Goal: Navigation & Orientation: Find specific page/section

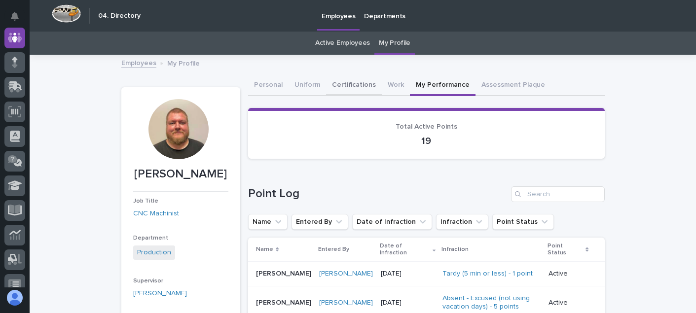
click at [335, 84] on button "Certifications" at bounding box center [354, 85] width 56 height 21
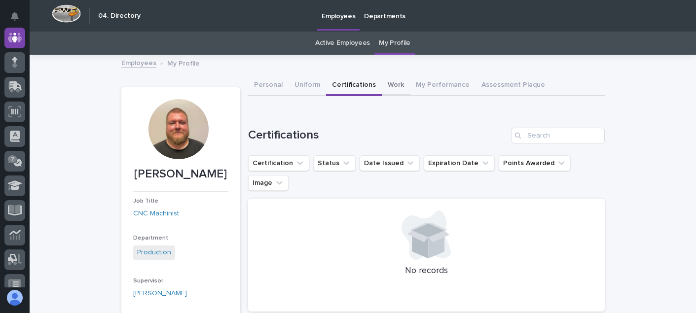
click at [383, 82] on button "Work" at bounding box center [396, 85] width 28 height 21
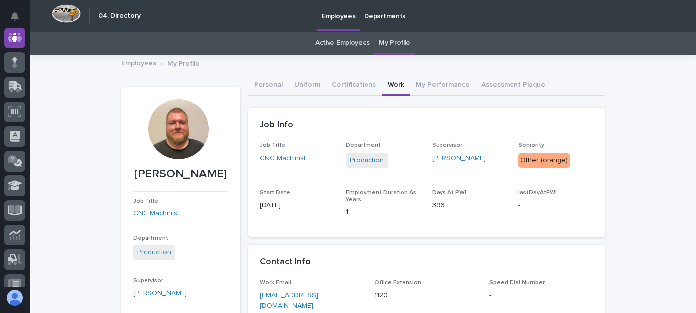
click at [543, 158] on div "Other (orange)" at bounding box center [543, 160] width 51 height 14
click at [436, 158] on link "[PERSON_NAME]" at bounding box center [459, 158] width 54 height 10
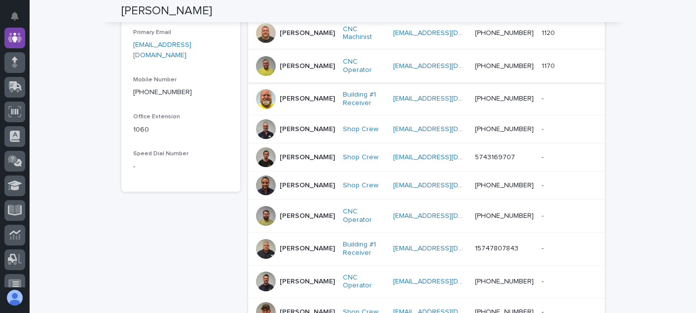
scroll to position [247, 0]
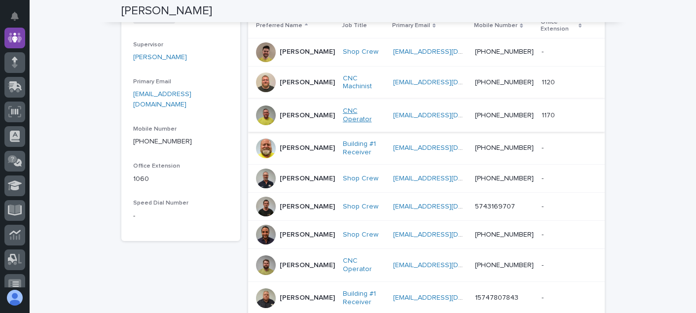
click at [343, 117] on link "CNC Operator" at bounding box center [364, 115] width 43 height 17
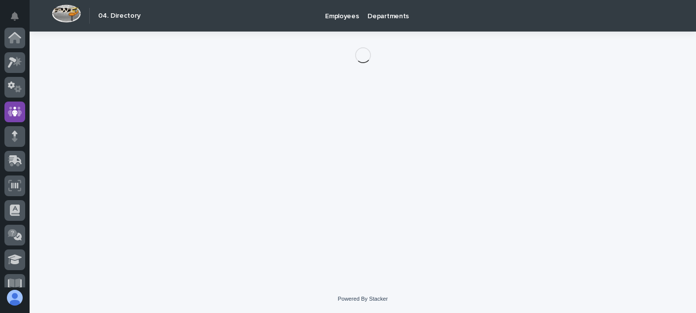
scroll to position [74, 0]
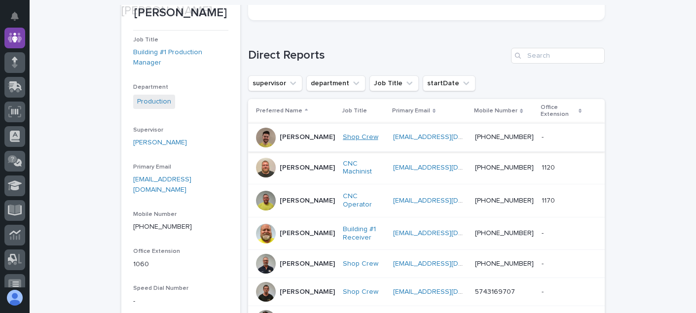
scroll to position [180, 0]
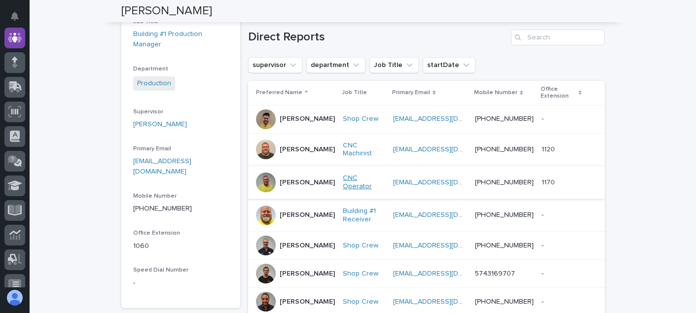
click at [343, 187] on link "CNC Operator" at bounding box center [364, 182] width 43 height 17
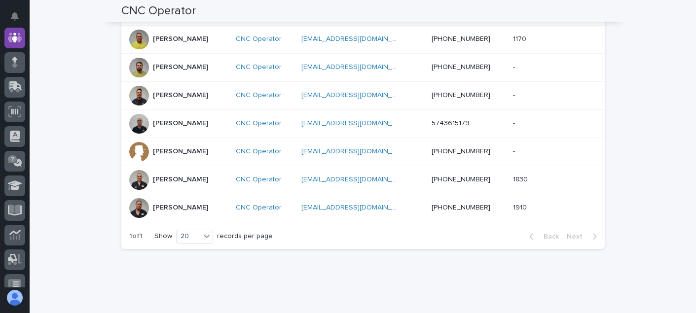
scroll to position [395, 0]
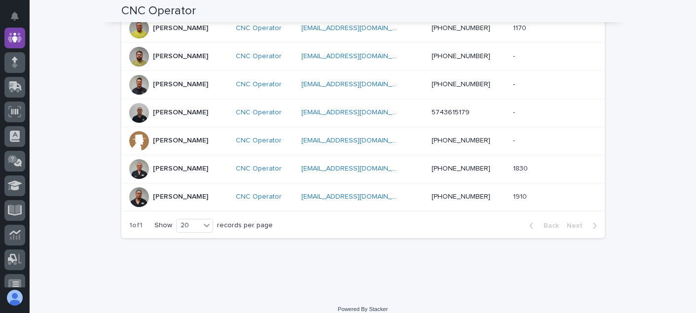
click at [133, 194] on div at bounding box center [139, 197] width 20 height 20
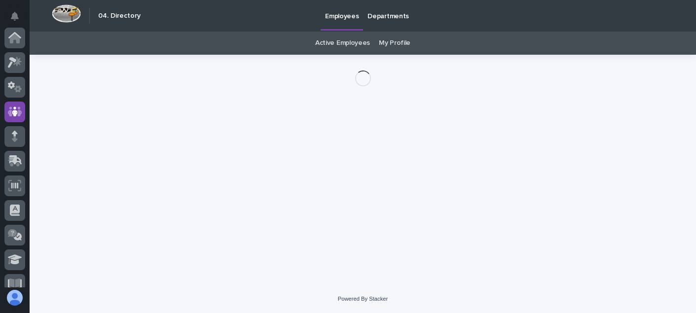
scroll to position [74, 0]
